Goal: Share content

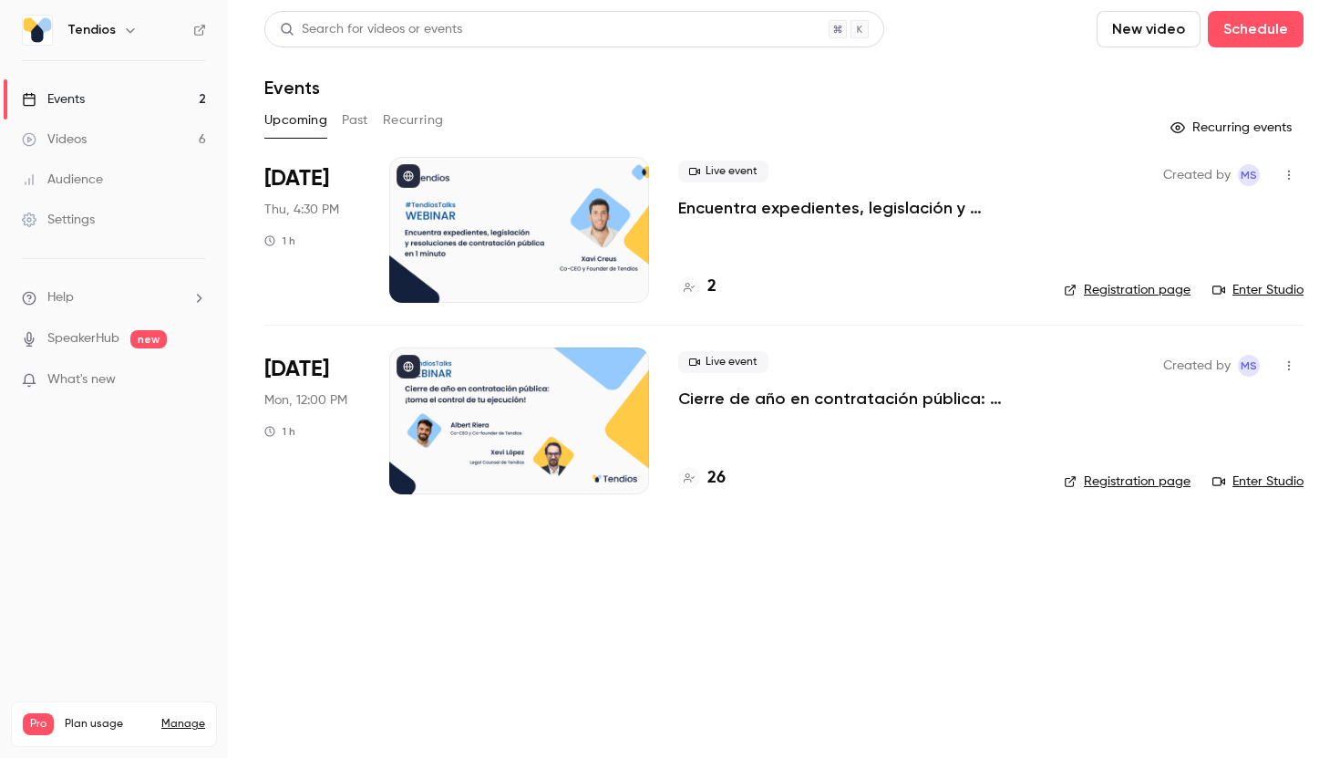
click at [603, 255] on div at bounding box center [519, 230] width 260 height 146
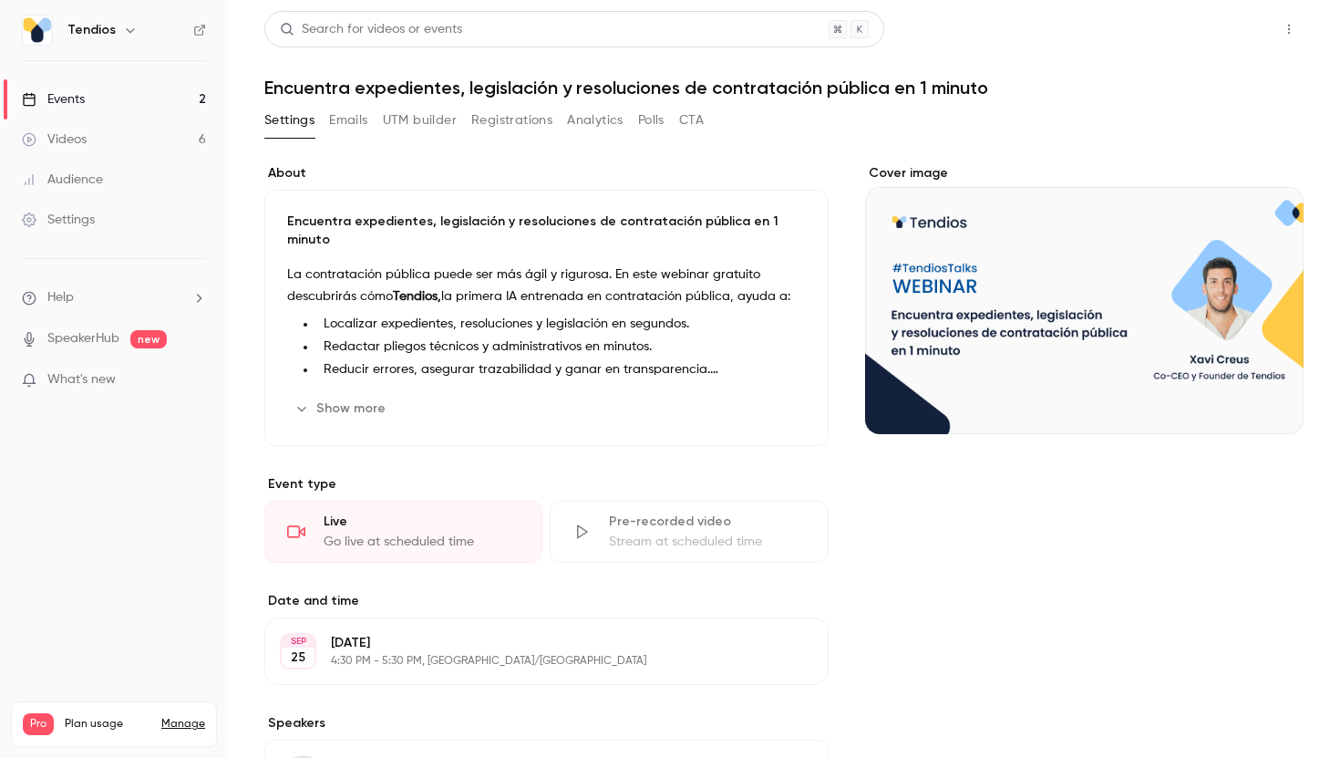
click at [1217, 17] on button "Share" at bounding box center [1224, 29] width 72 height 36
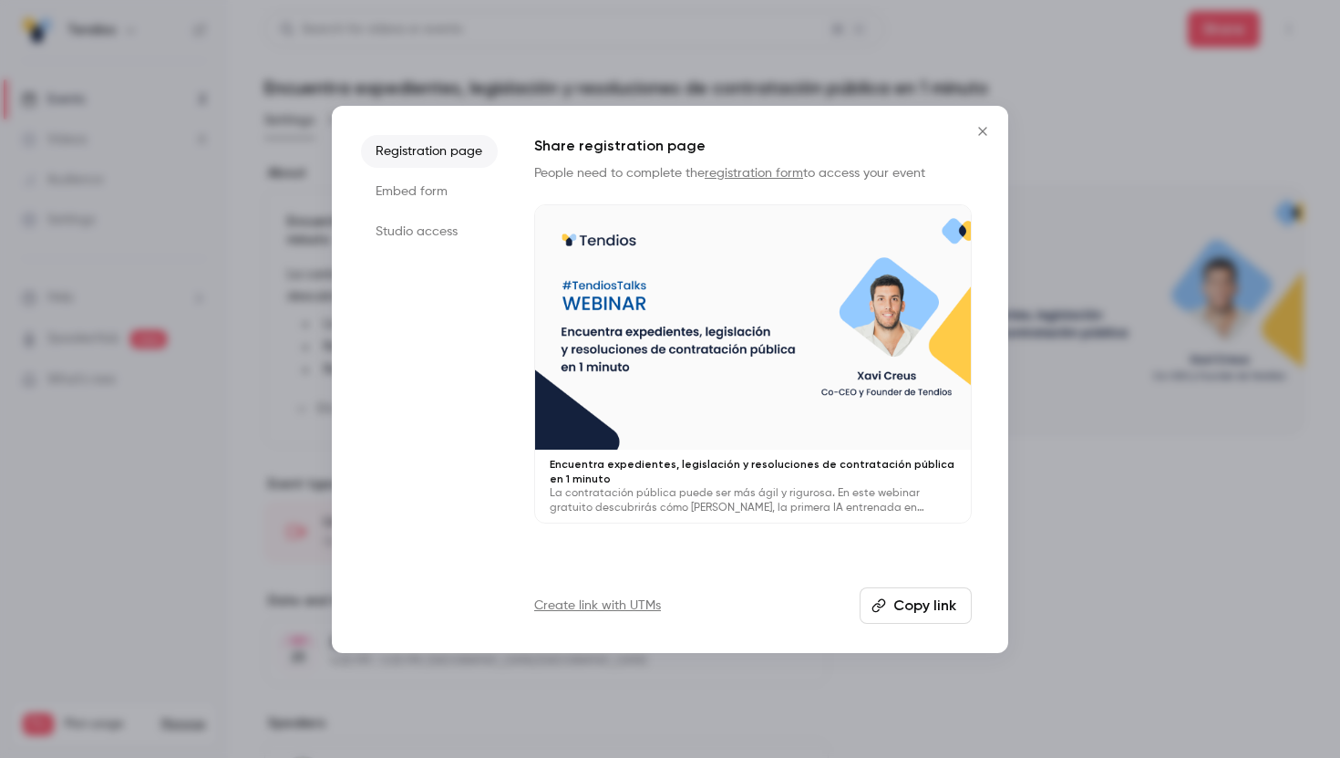
click at [634, 612] on link "Create link with UTMs" at bounding box center [597, 605] width 127 height 18
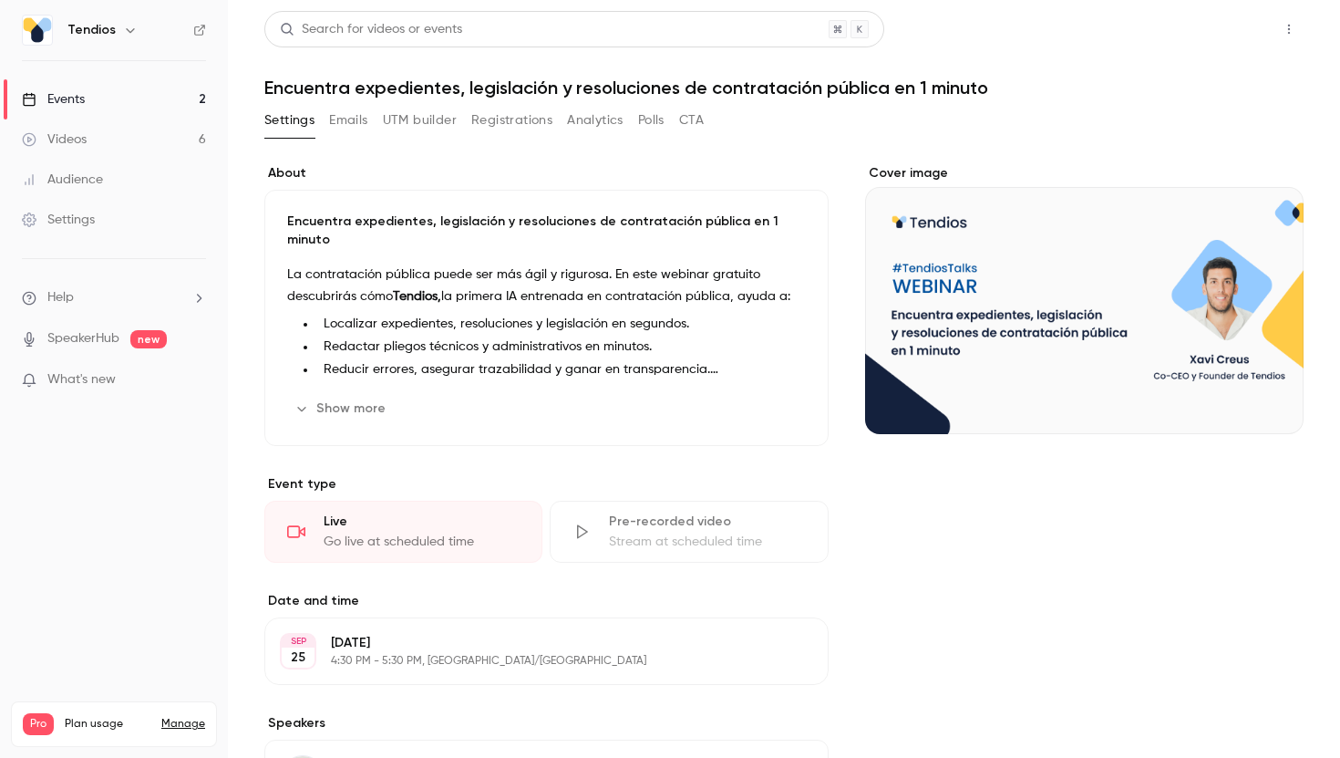
click at [1235, 16] on button "Share" at bounding box center [1224, 29] width 72 height 36
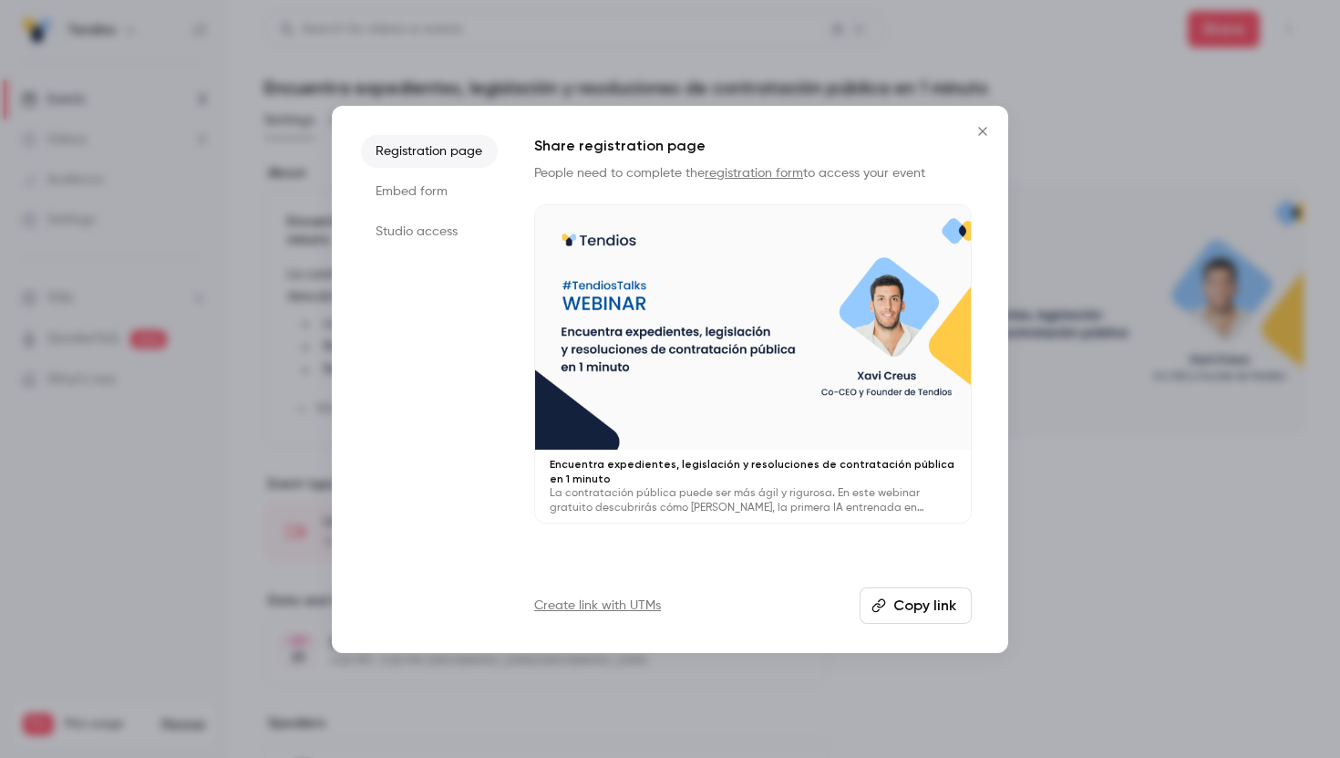
click at [987, 124] on icon "Close" at bounding box center [983, 131] width 22 height 15
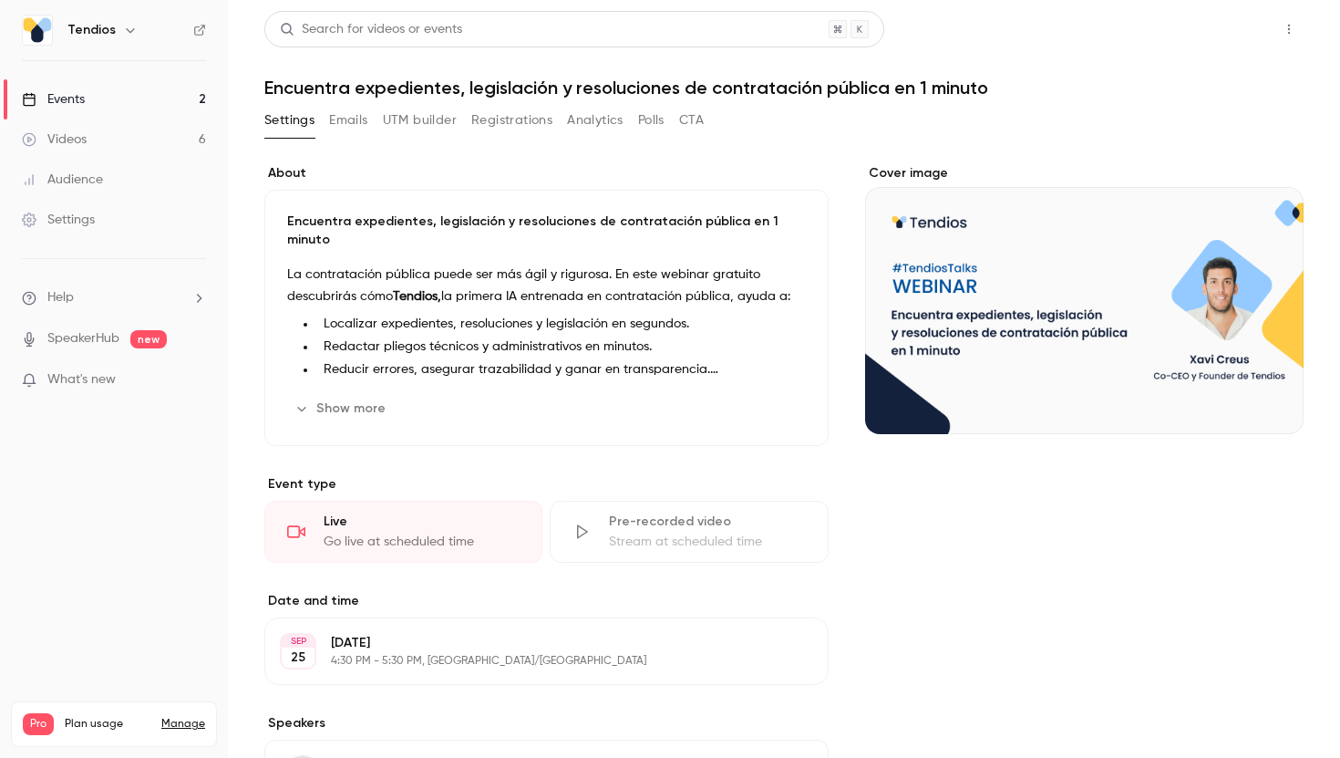
click at [1226, 23] on button "Share" at bounding box center [1224, 29] width 72 height 36
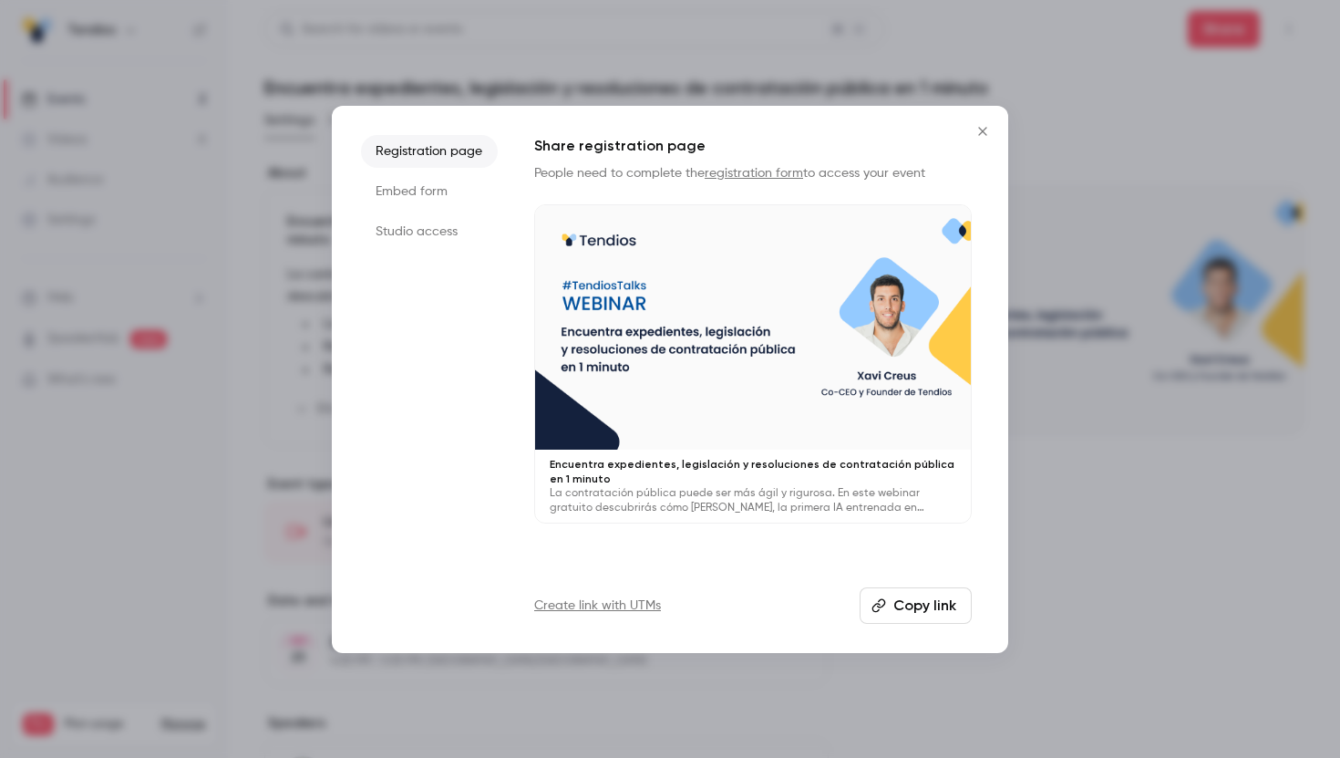
click at [917, 600] on button "Copy link" at bounding box center [916, 605] width 112 height 36
